Goal: Transaction & Acquisition: Purchase product/service

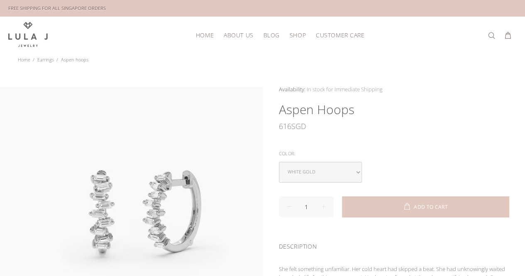
click at [300, 32] on span "Shop" at bounding box center [298, 35] width 16 height 6
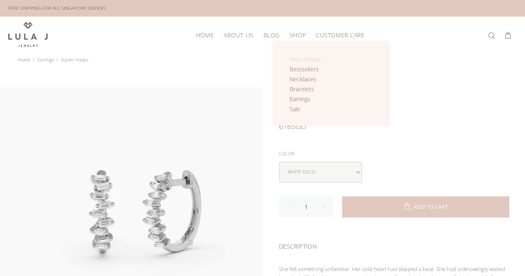
click at [304, 56] on span "New Arrivals" at bounding box center [306, 59] width 32 height 8
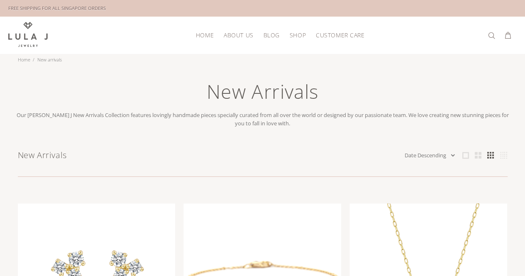
scroll to position [83, 0]
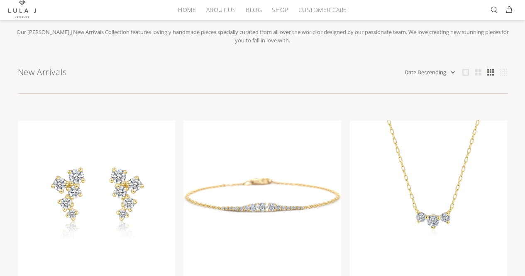
click at [429, 73] on select "Featured Name Ascending Name Descending Date Ascending Date Descending Price As…" at bounding box center [429, 72] width 53 height 8
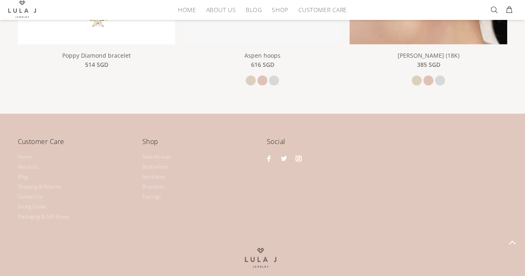
scroll to position [1246, 0]
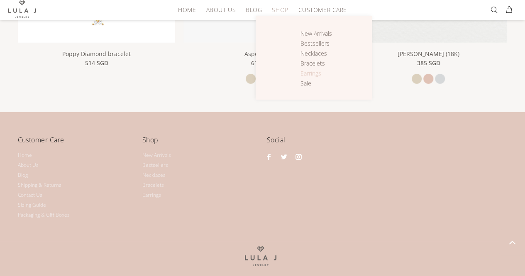
click at [316, 74] on span "Earrings" at bounding box center [311, 73] width 21 height 8
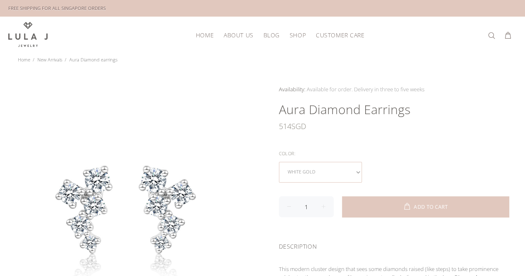
click at [322, 167] on select "white gold" at bounding box center [320, 172] width 83 height 21
click at [315, 170] on select "white gold" at bounding box center [320, 172] width 83 height 21
click at [420, 129] on div "514 SGD" at bounding box center [394, 126] width 231 height 17
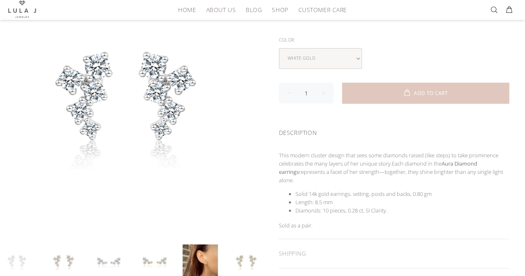
scroll to position [166, 0]
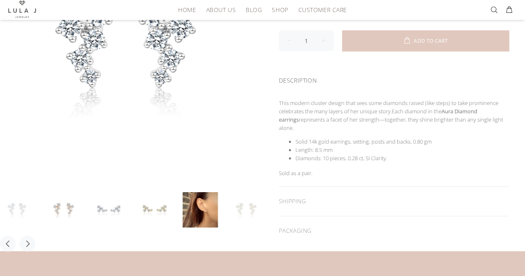
click at [240, 207] on link at bounding box center [245, 209] width 35 height 35
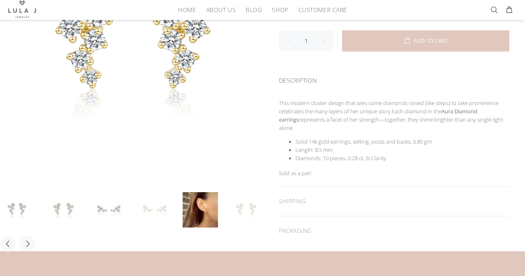
click at [152, 208] on link at bounding box center [154, 209] width 35 height 35
click at [121, 207] on link at bounding box center [108, 209] width 35 height 35
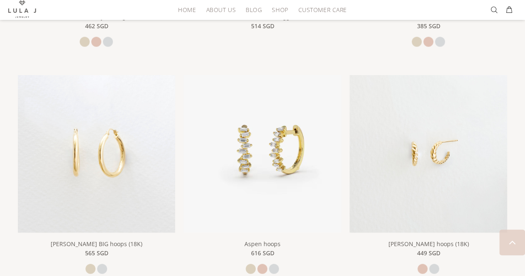
scroll to position [1038, 0]
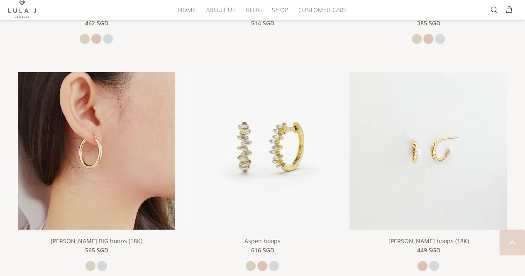
click at [100, 147] on img at bounding box center [97, 151] width 158 height 158
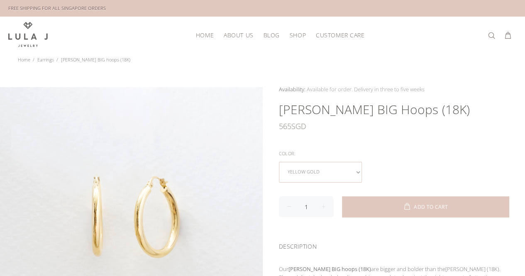
click at [356, 169] on select "yellow gold white gold" at bounding box center [320, 172] width 83 height 21
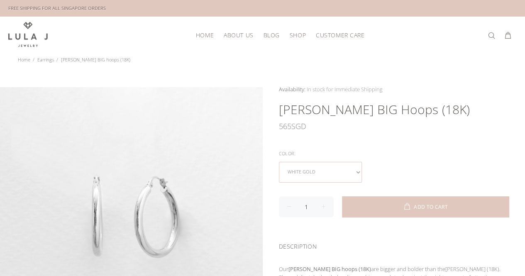
click at [340, 167] on select "yellow gold white gold" at bounding box center [320, 172] width 83 height 21
